Goal: Information Seeking & Learning: Learn about a topic

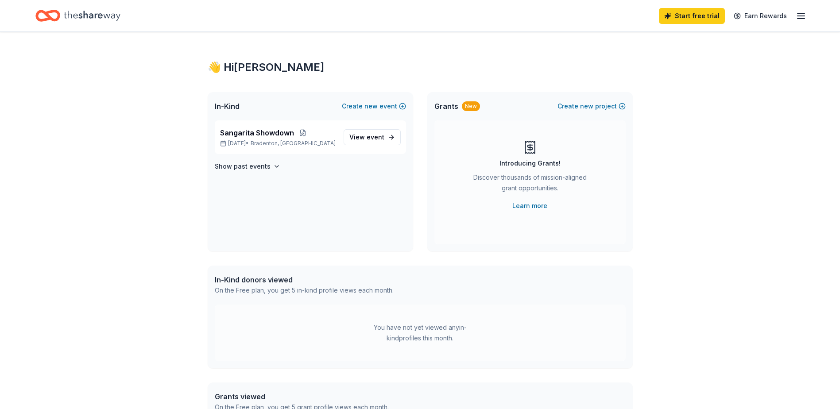
click at [73, 14] on icon "Home" at bounding box center [92, 16] width 57 height 18
click at [85, 12] on icon "Home" at bounding box center [92, 16] width 57 height 18
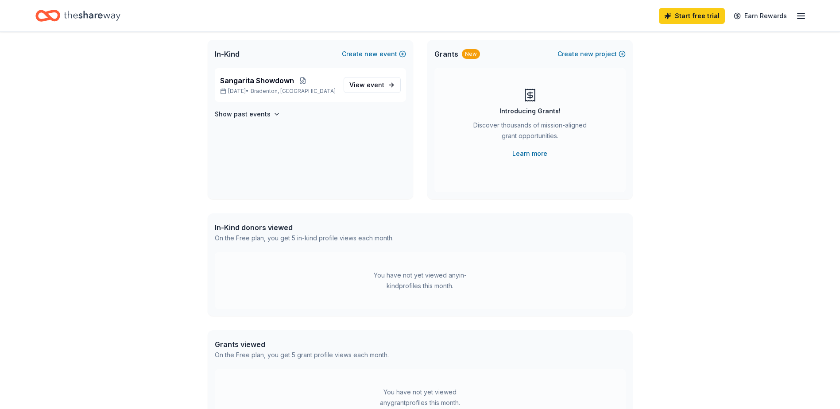
scroll to position [186, 0]
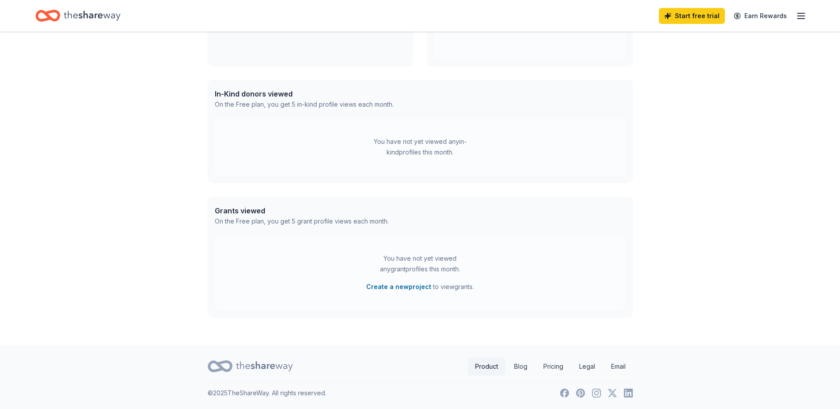
click at [478, 364] on link "Product" at bounding box center [486, 367] width 37 height 18
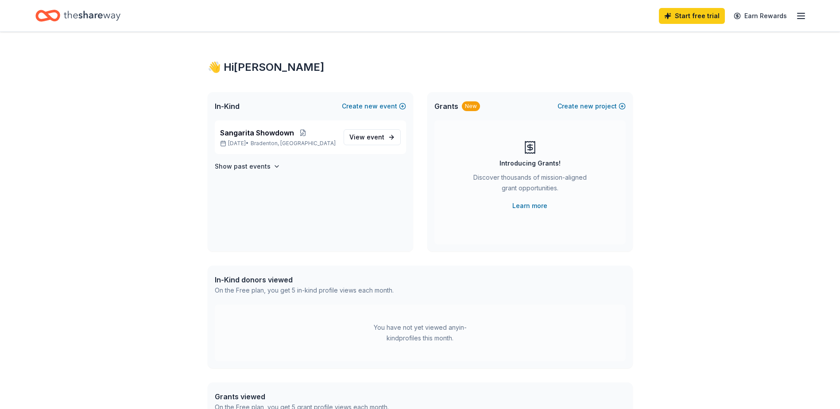
click at [806, 13] on icon "button" at bounding box center [801, 16] width 11 height 11
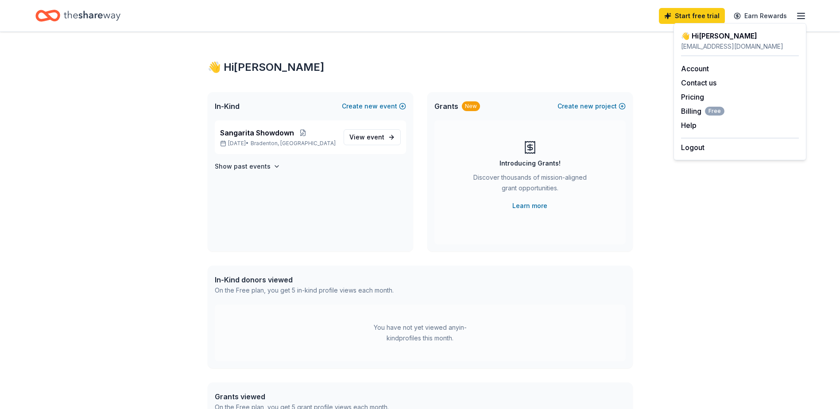
click at [47, 11] on icon "Home" at bounding box center [47, 15] width 25 height 21
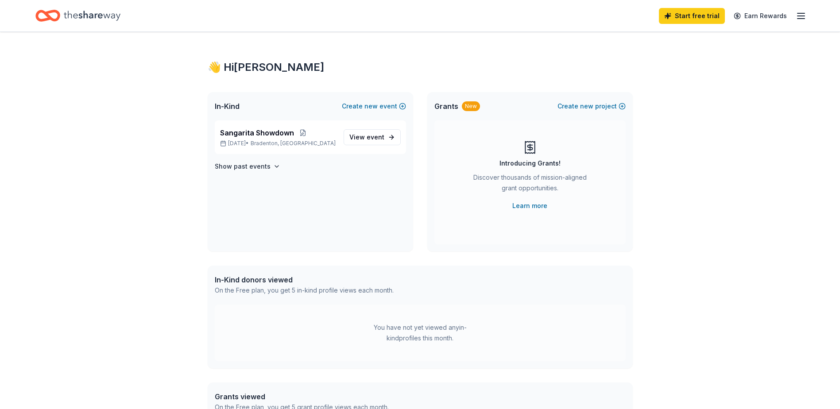
click at [265, 133] on span "Sangarita Showdown" at bounding box center [257, 133] width 74 height 11
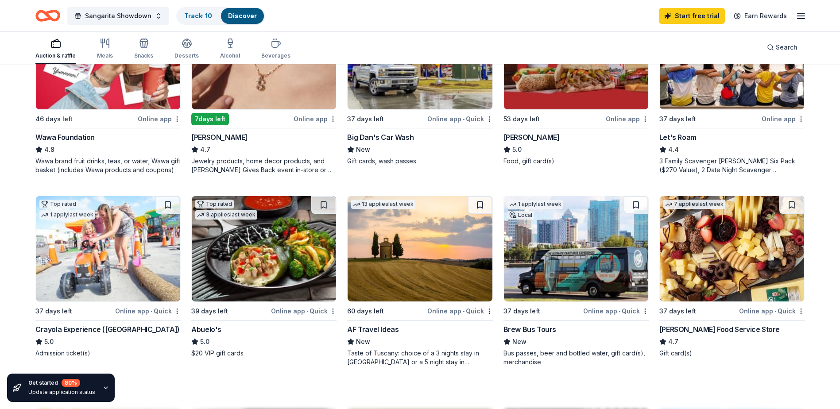
scroll to position [665, 0]
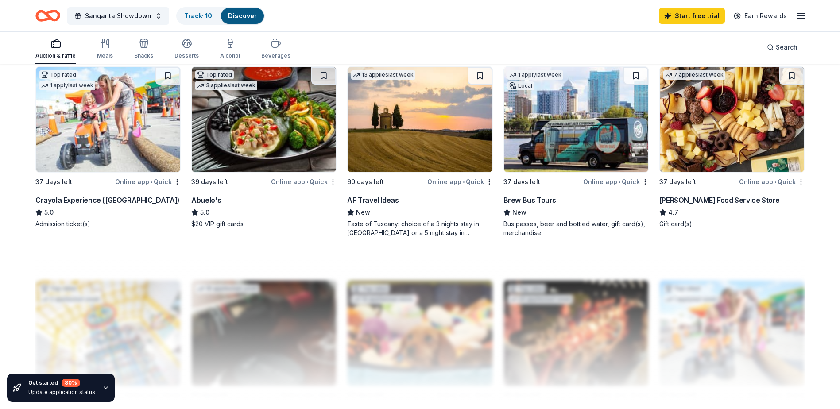
click at [708, 200] on div "Gordon Food Service Store" at bounding box center [720, 200] width 121 height 11
click at [208, 202] on div "Abuelo's" at bounding box center [206, 200] width 30 height 11
click at [372, 198] on div "AF Travel Ideas" at bounding box center [372, 200] width 51 height 11
click at [529, 200] on div "Brew Bus Tours" at bounding box center [530, 200] width 53 height 11
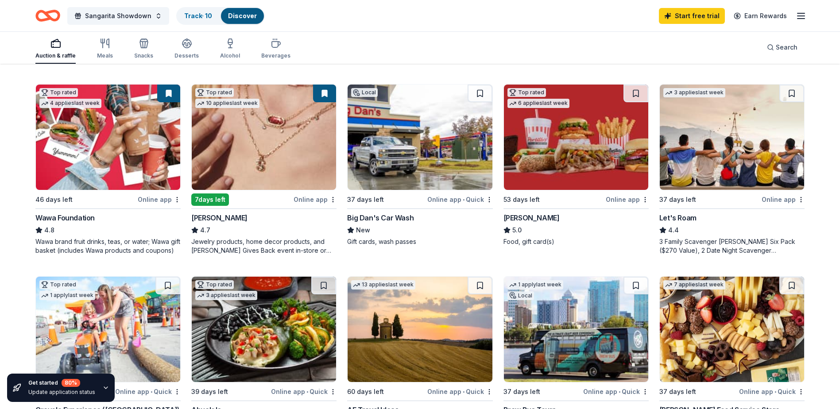
scroll to position [0, 0]
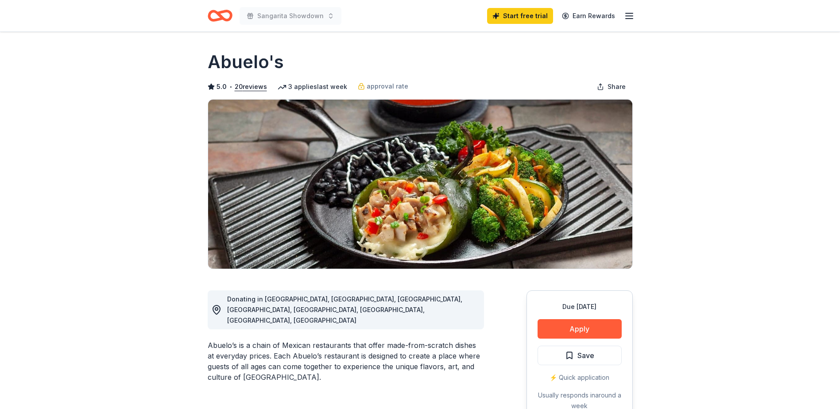
drag, startPoint x: 210, startPoint y: 325, endPoint x: 230, endPoint y: 320, distance: 21.4
click at [273, 340] on div "Abuelo’s is a chain of Mexican restaurants that offer made-from-scratch dishes …" at bounding box center [346, 361] width 276 height 43
